Goal: Information Seeking & Learning: Learn about a topic

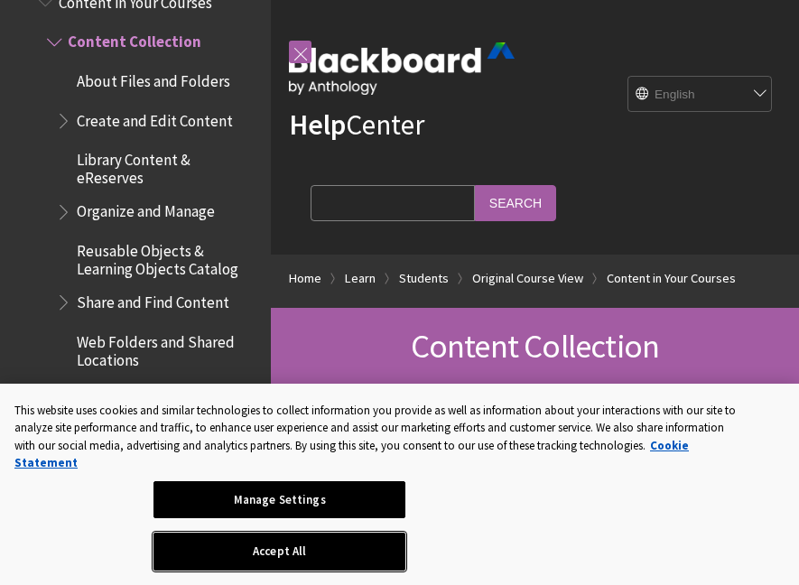
click at [405, 550] on button "Accept All" at bounding box center [279, 551] width 252 height 38
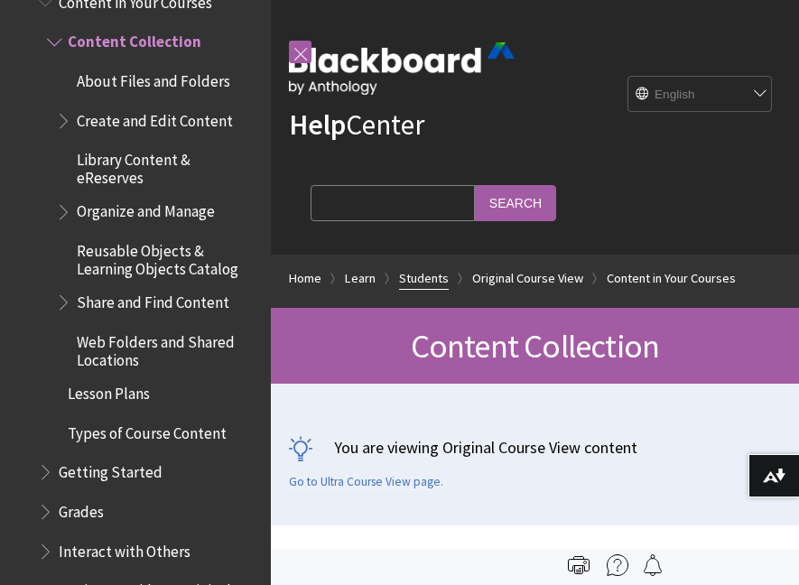
click at [431, 276] on link "Students" at bounding box center [424, 278] width 50 height 23
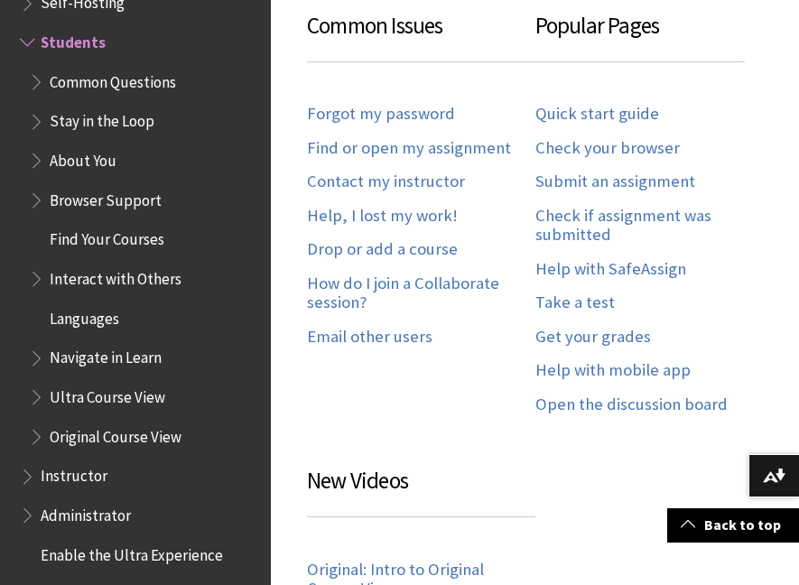
scroll to position [932, 0]
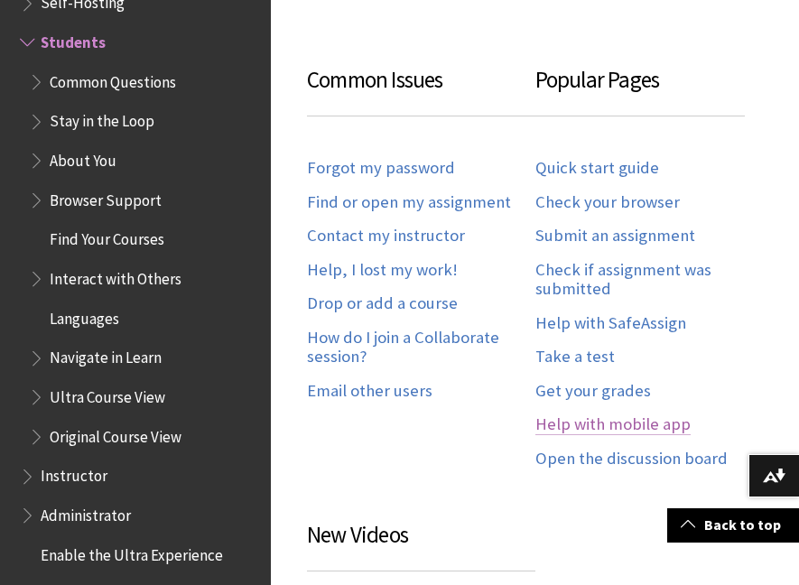
click at [618, 423] on link "Help with mobile app" at bounding box center [612, 424] width 155 height 21
